Goal: Task Accomplishment & Management: Manage account settings

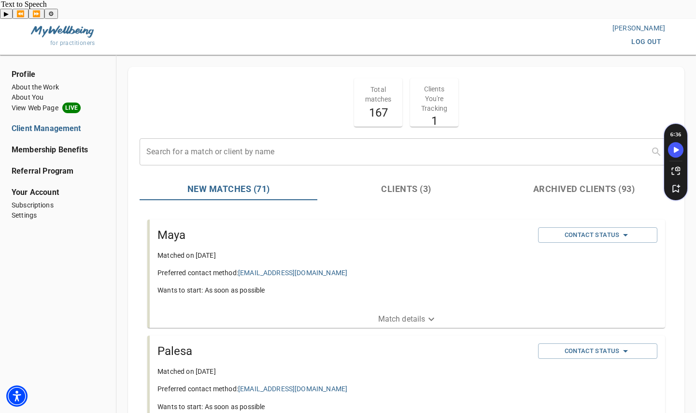
click at [396, 313] on p "Match details" at bounding box center [401, 319] width 47 height 12
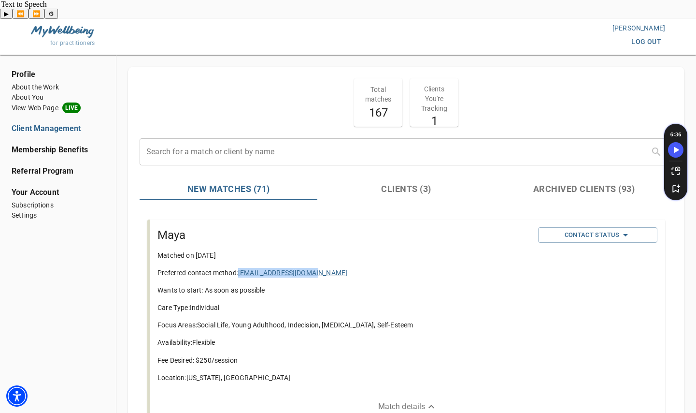
drag, startPoint x: 328, startPoint y: 254, endPoint x: 242, endPoint y: 256, distance: 86.5
click at [242, 268] on p "Preferred contact method: [EMAIL_ADDRESS][DOMAIN_NAME]" at bounding box center [344, 273] width 373 height 10
copy link "[EMAIL_ADDRESS][DOMAIN_NAME]"
click at [645, 229] on span "Contact Status" at bounding box center [598, 235] width 110 height 12
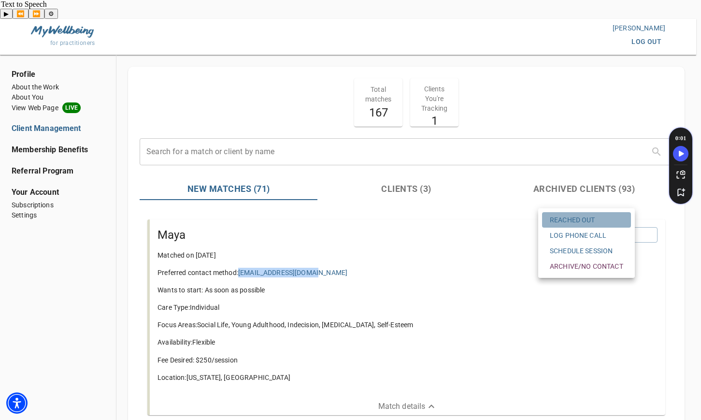
click at [596, 220] on span "Reached Out" at bounding box center [586, 220] width 73 height 10
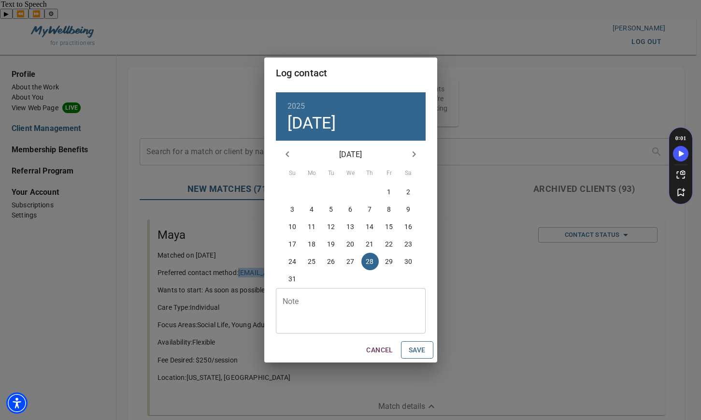
click at [429, 356] on button "Save" at bounding box center [417, 350] width 32 height 18
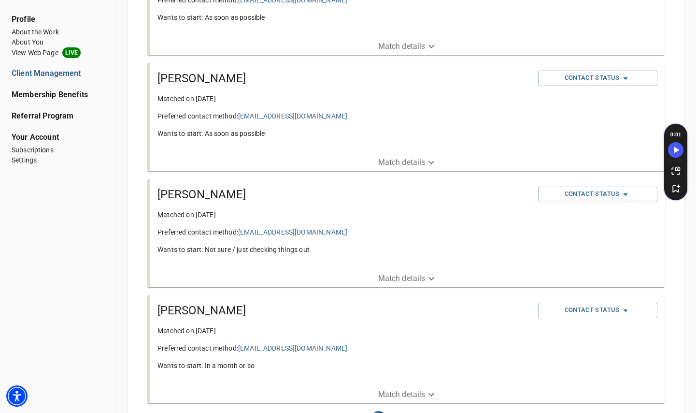
scroll to position [2235, 0]
